Goal: Task Accomplishment & Management: Manage account settings

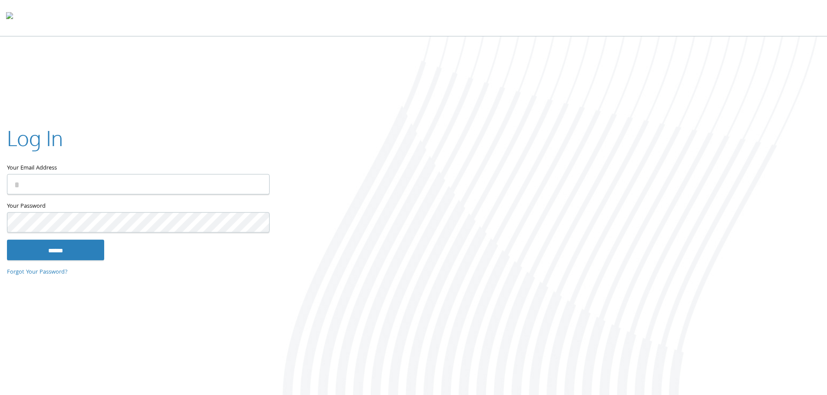
type input "**********"
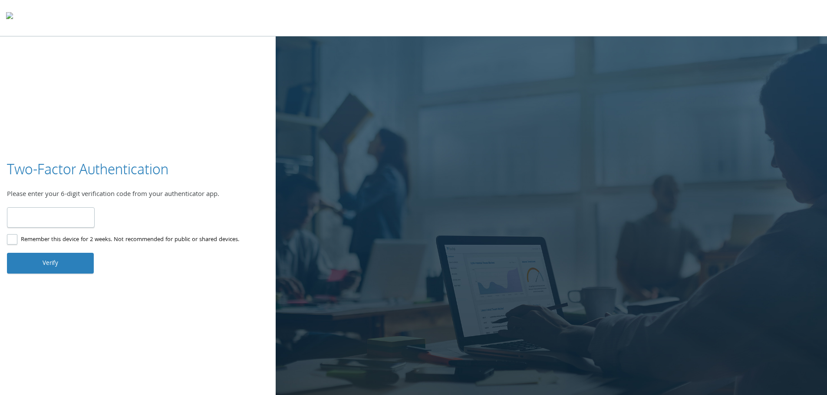
click at [175, 133] on div "Two-Factor Authentication Please enter your 6-digit verification code from your…" at bounding box center [413, 216] width 827 height 361
click at [61, 224] on input "number" at bounding box center [51, 218] width 88 height 20
type input "******"
